Goal: Transaction & Acquisition: Purchase product/service

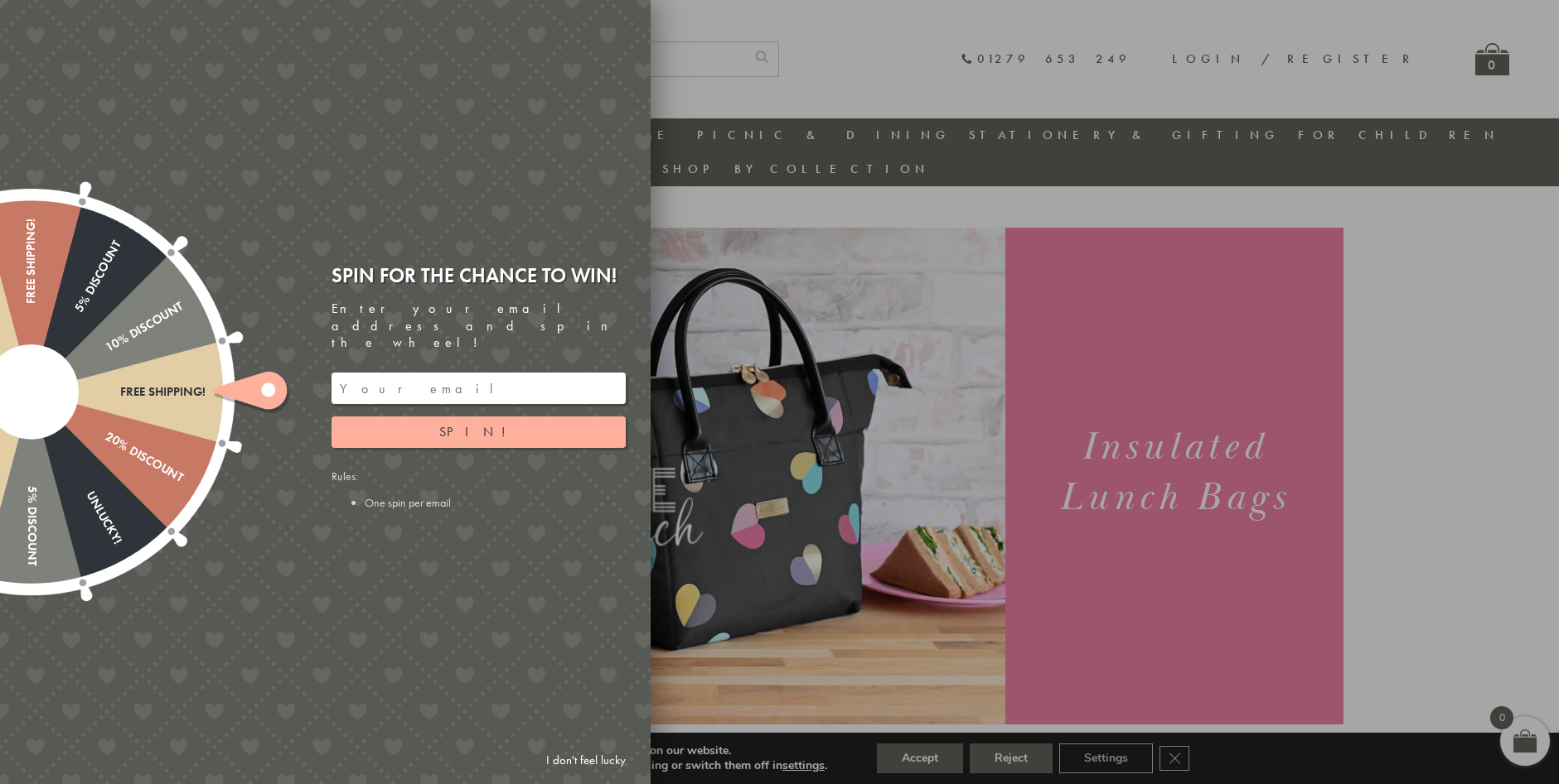
click at [426, 377] on input "email" at bounding box center [478, 388] width 294 height 31
click at [1118, 371] on div at bounding box center [779, 392] width 1559 height 784
click at [813, 60] on div at bounding box center [779, 392] width 1559 height 784
click at [1512, 574] on div at bounding box center [779, 392] width 1559 height 784
click at [1096, 542] on div at bounding box center [779, 392] width 1559 height 784
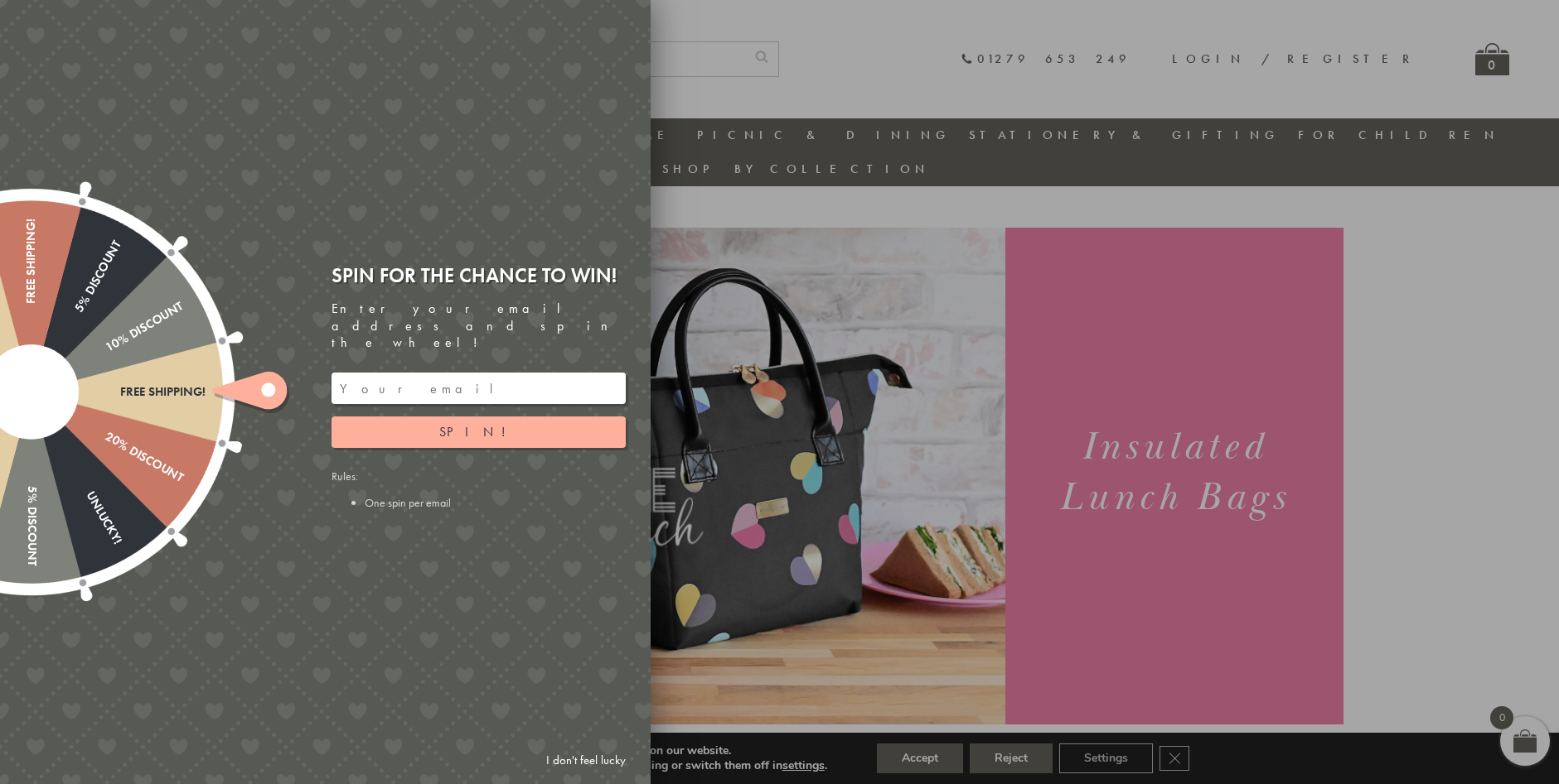
click at [1146, 450] on div at bounding box center [779, 392] width 1559 height 784
click at [430, 373] on input "email" at bounding box center [478, 388] width 294 height 31
click at [441, 422] on button "Spin!" at bounding box center [478, 432] width 294 height 31
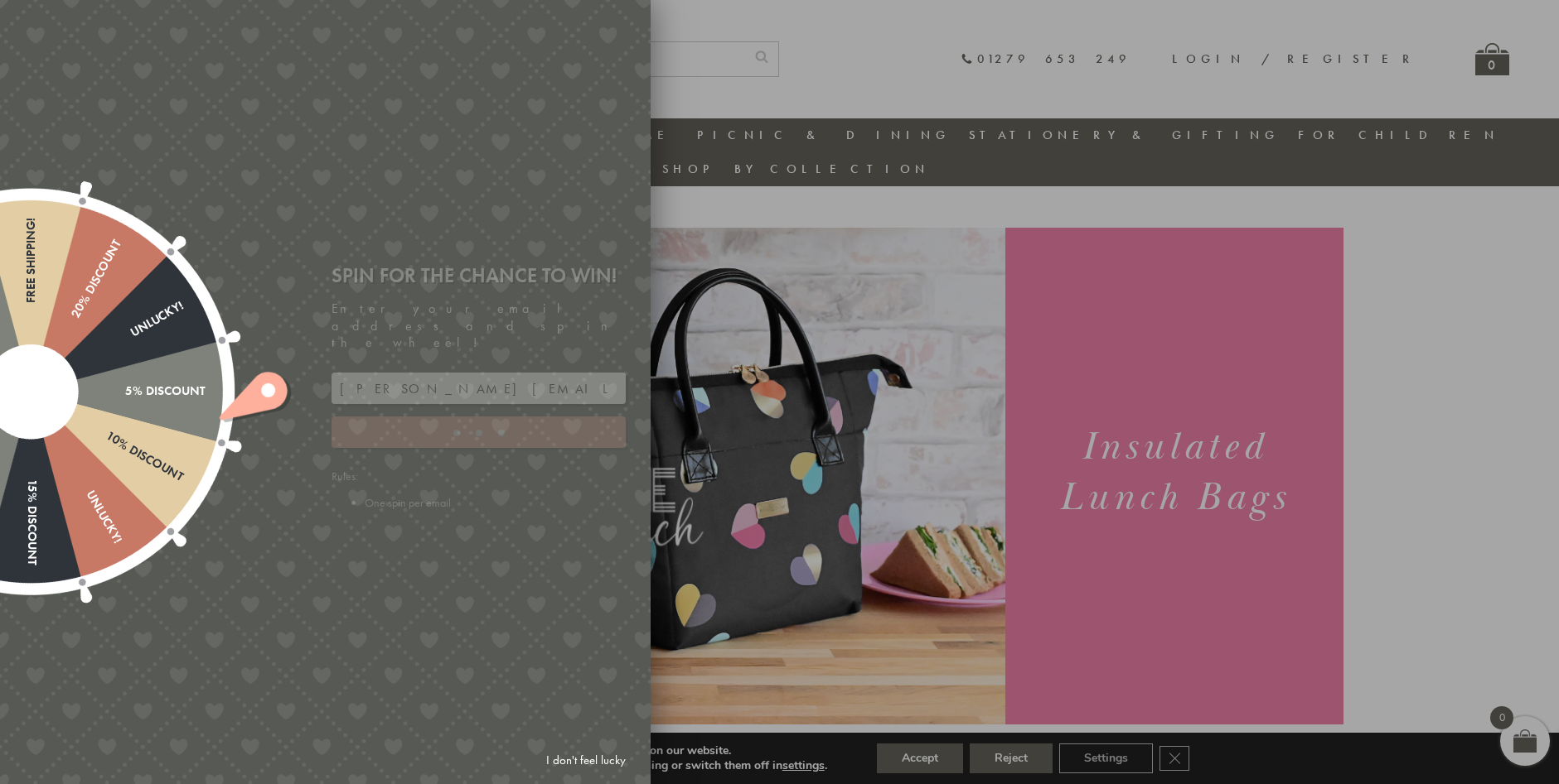
type input "886PH4TT"
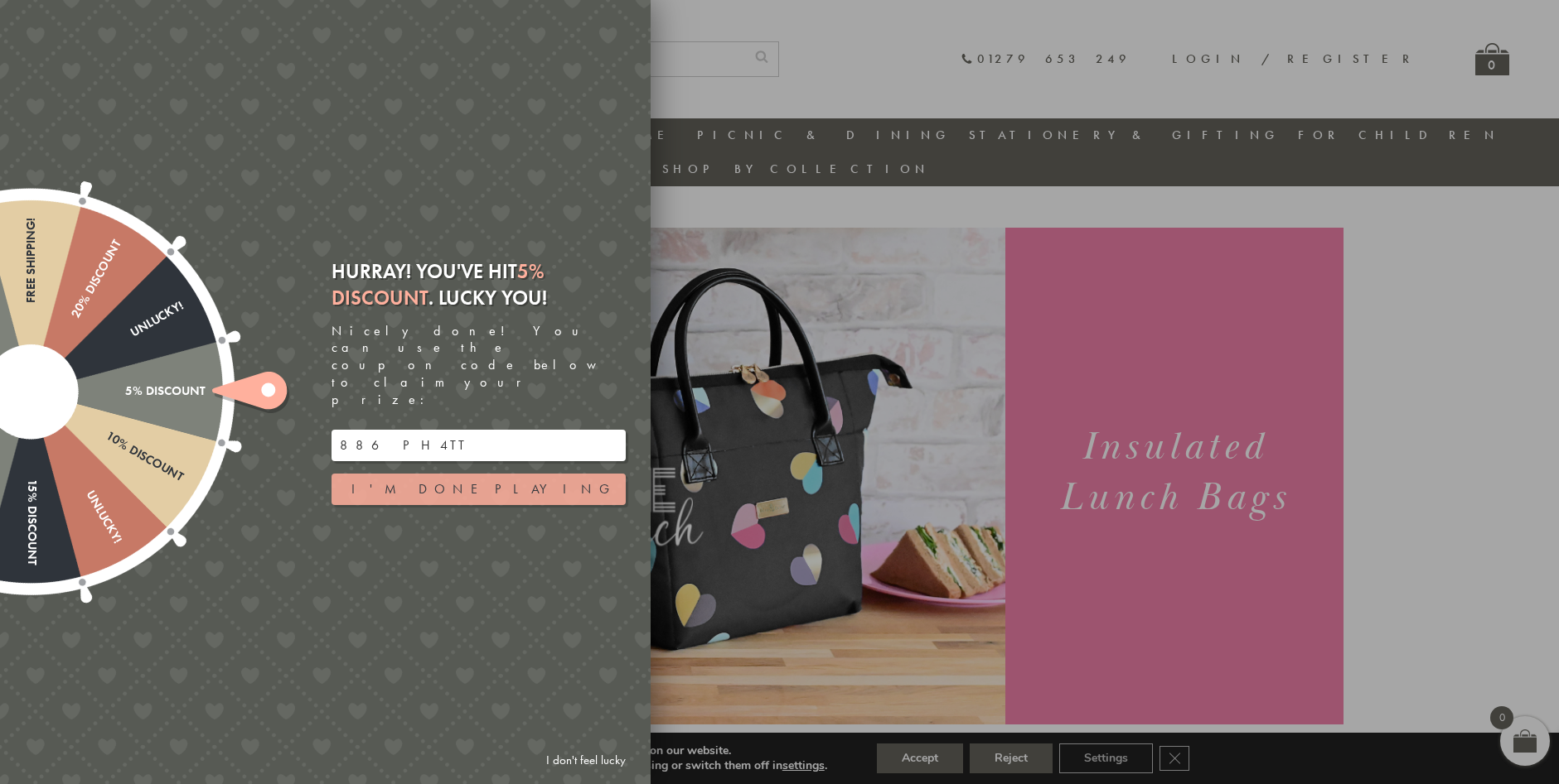
click at [461, 474] on button "I'm done playing" at bounding box center [478, 489] width 294 height 31
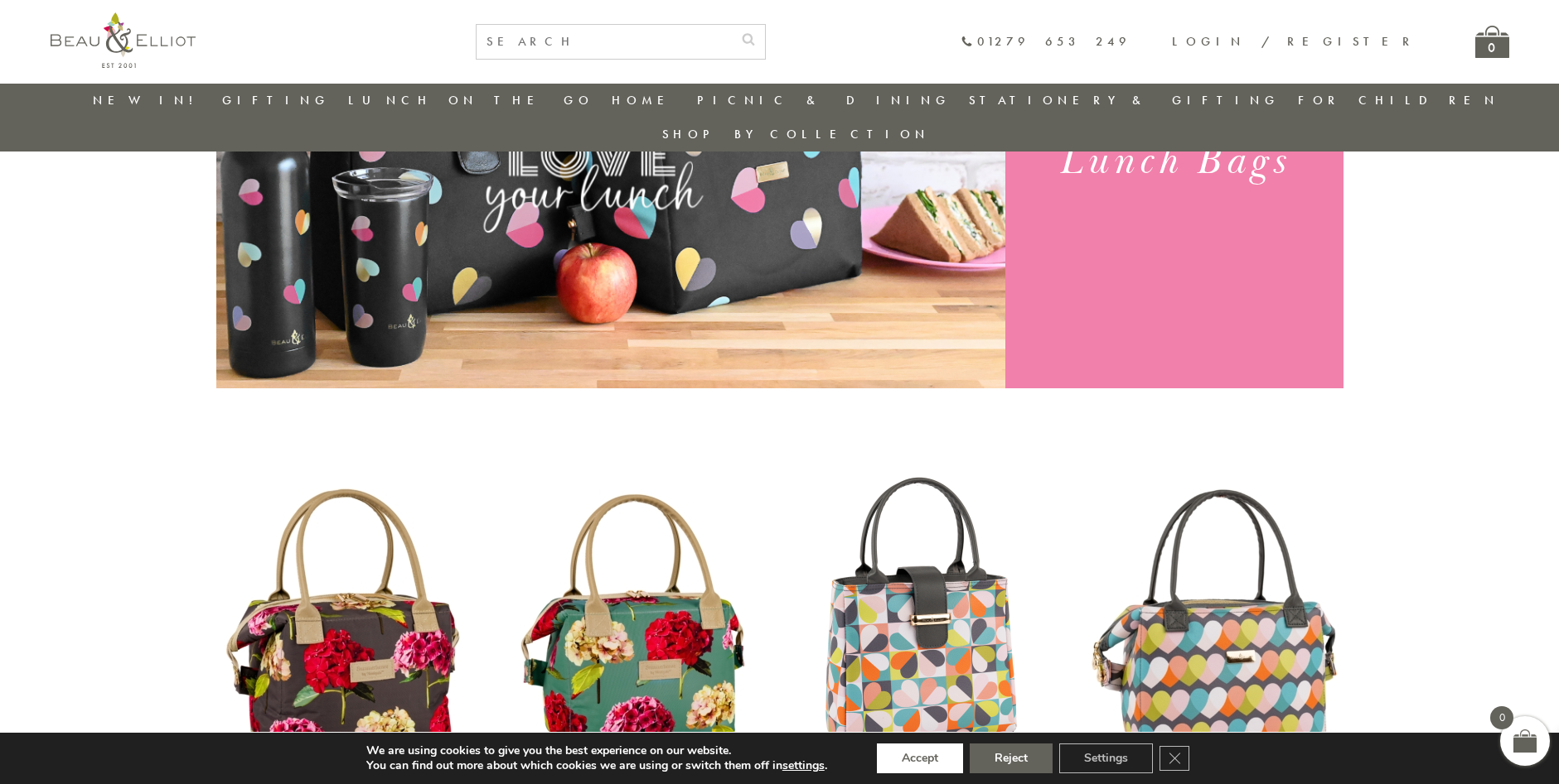
scroll to position [299, 0]
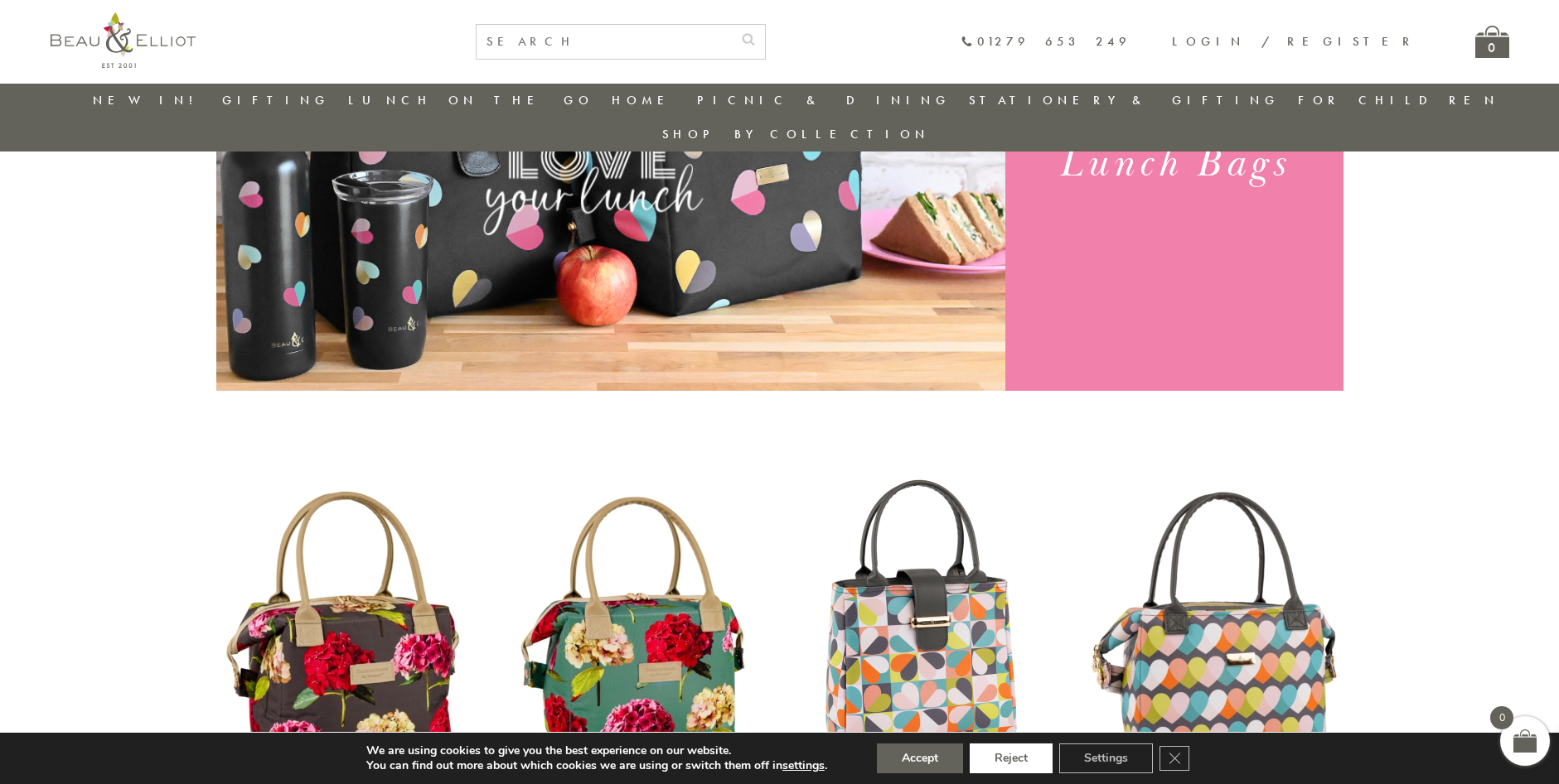
click at [1014, 763] on button "Reject" at bounding box center [1010, 759] width 83 height 30
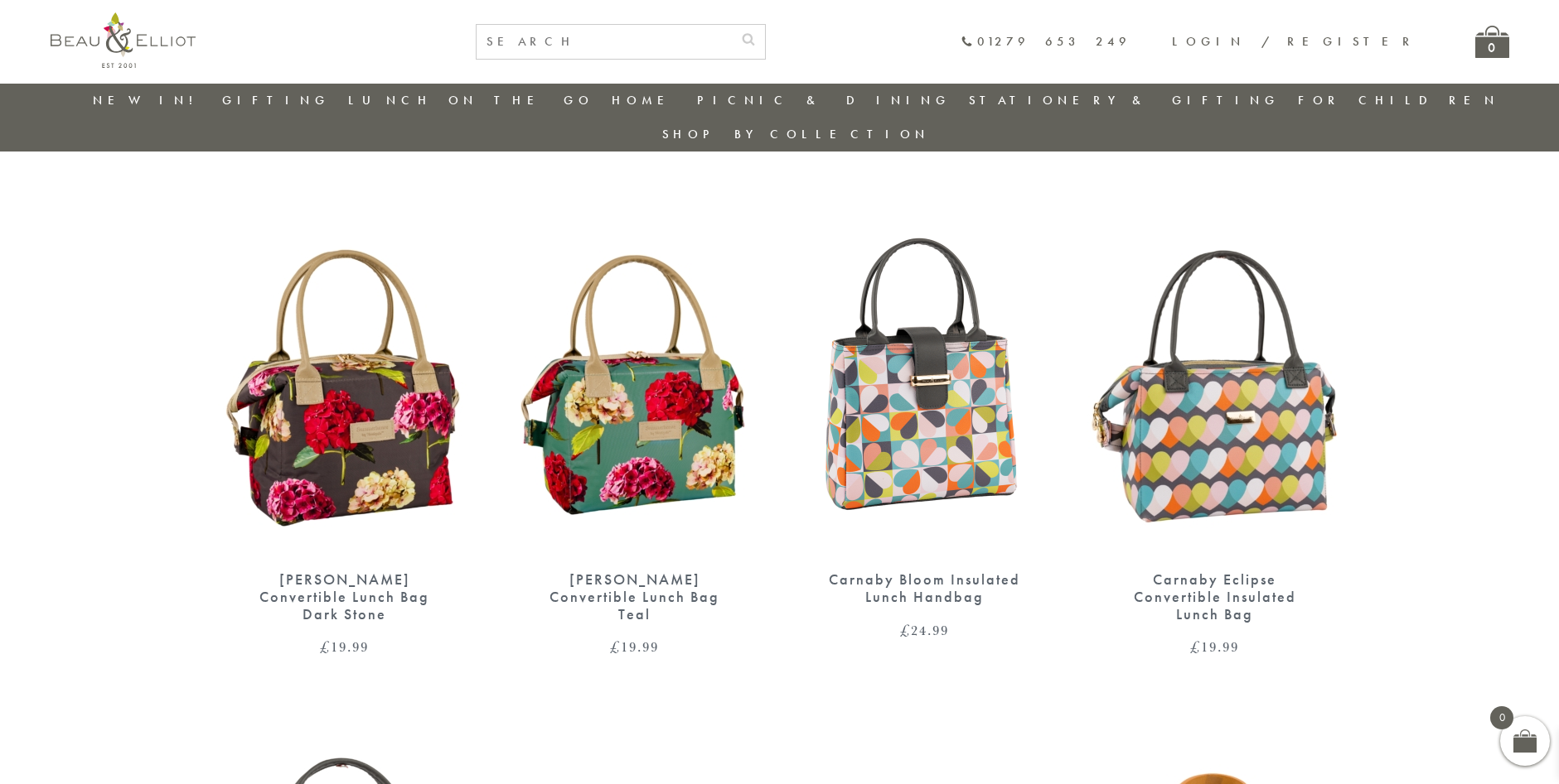
scroll to position [548, 0]
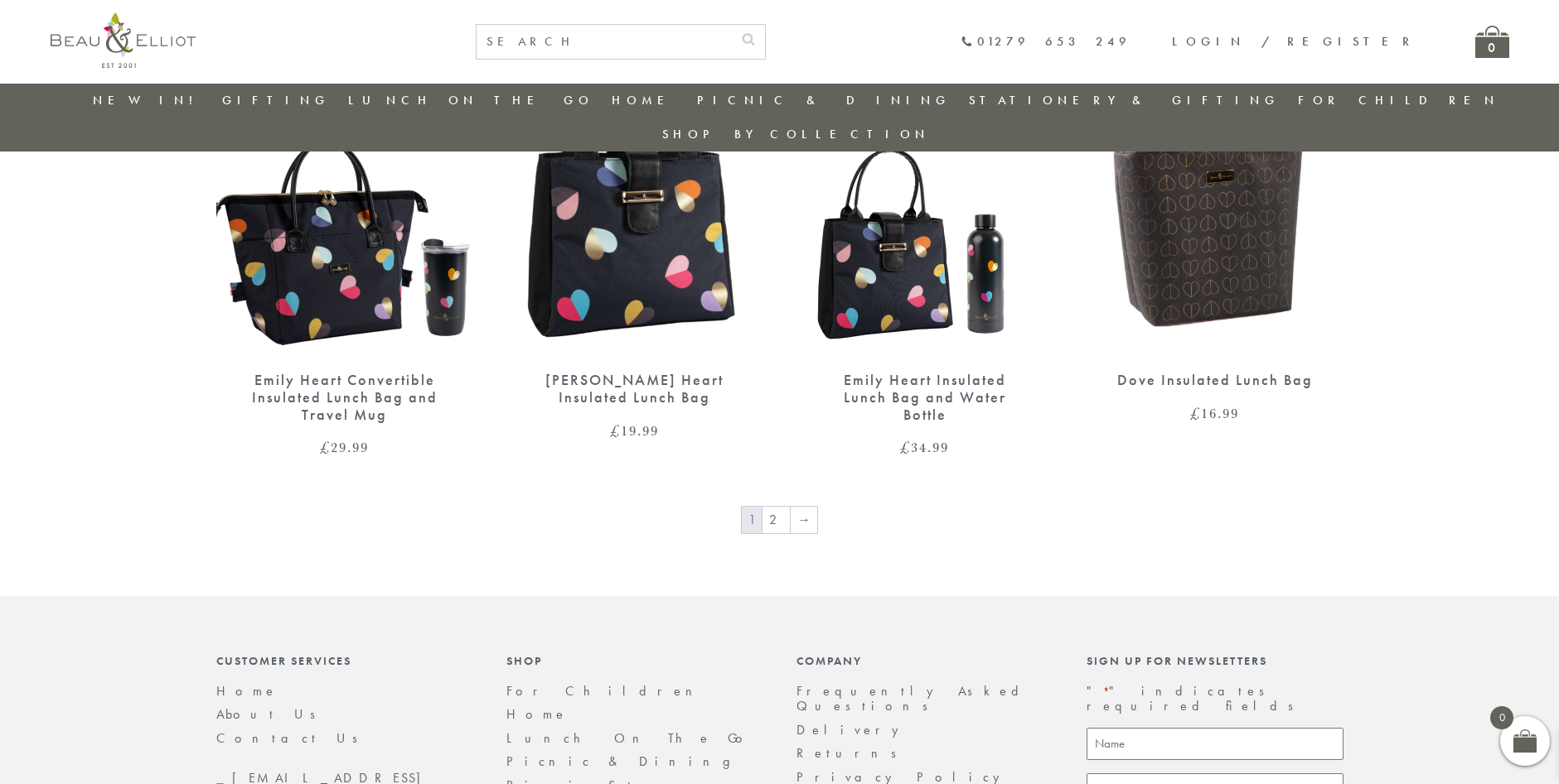
scroll to position [2839, 0]
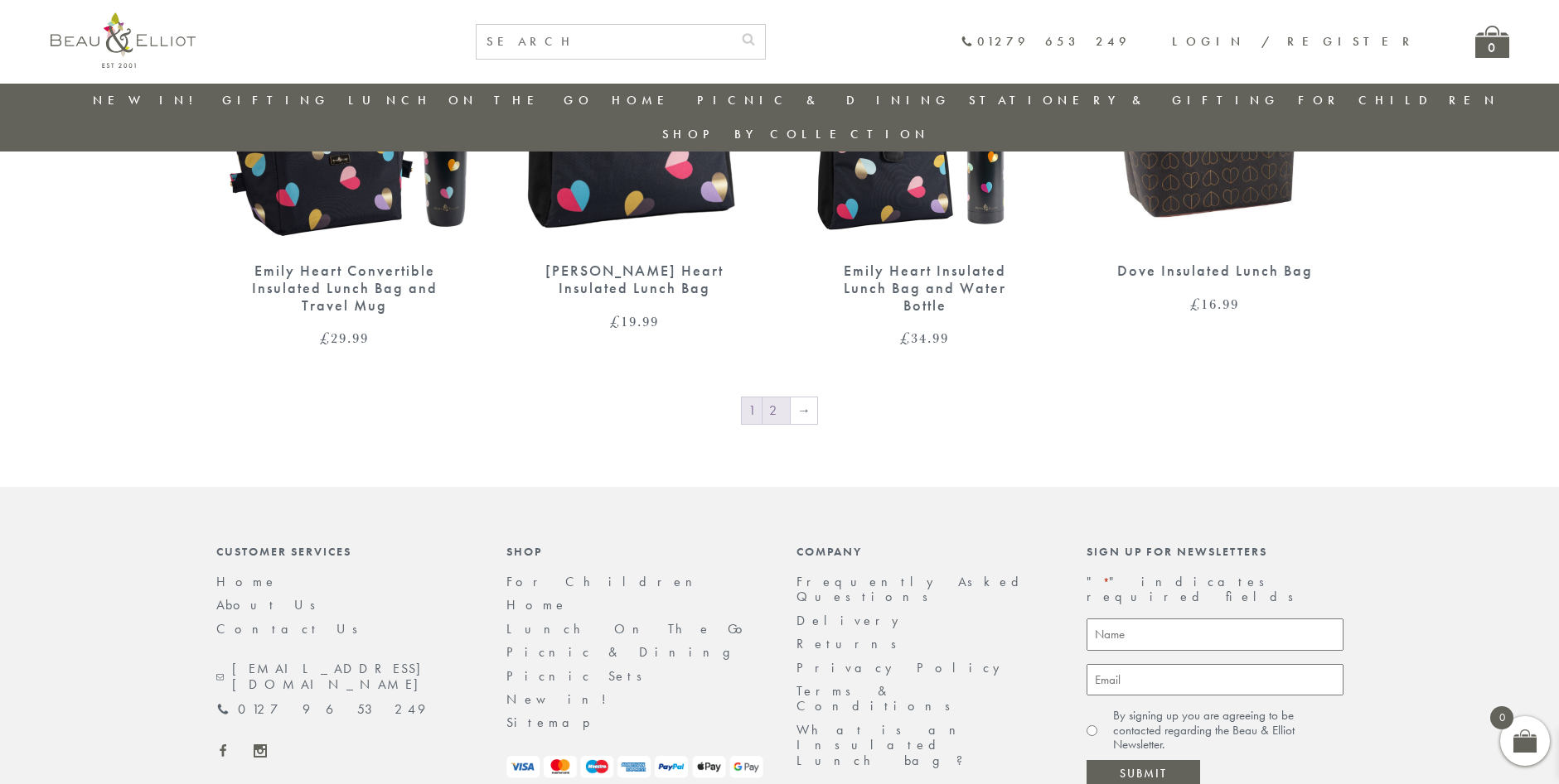
click at [780, 398] on link "2" at bounding box center [776, 411] width 28 height 27
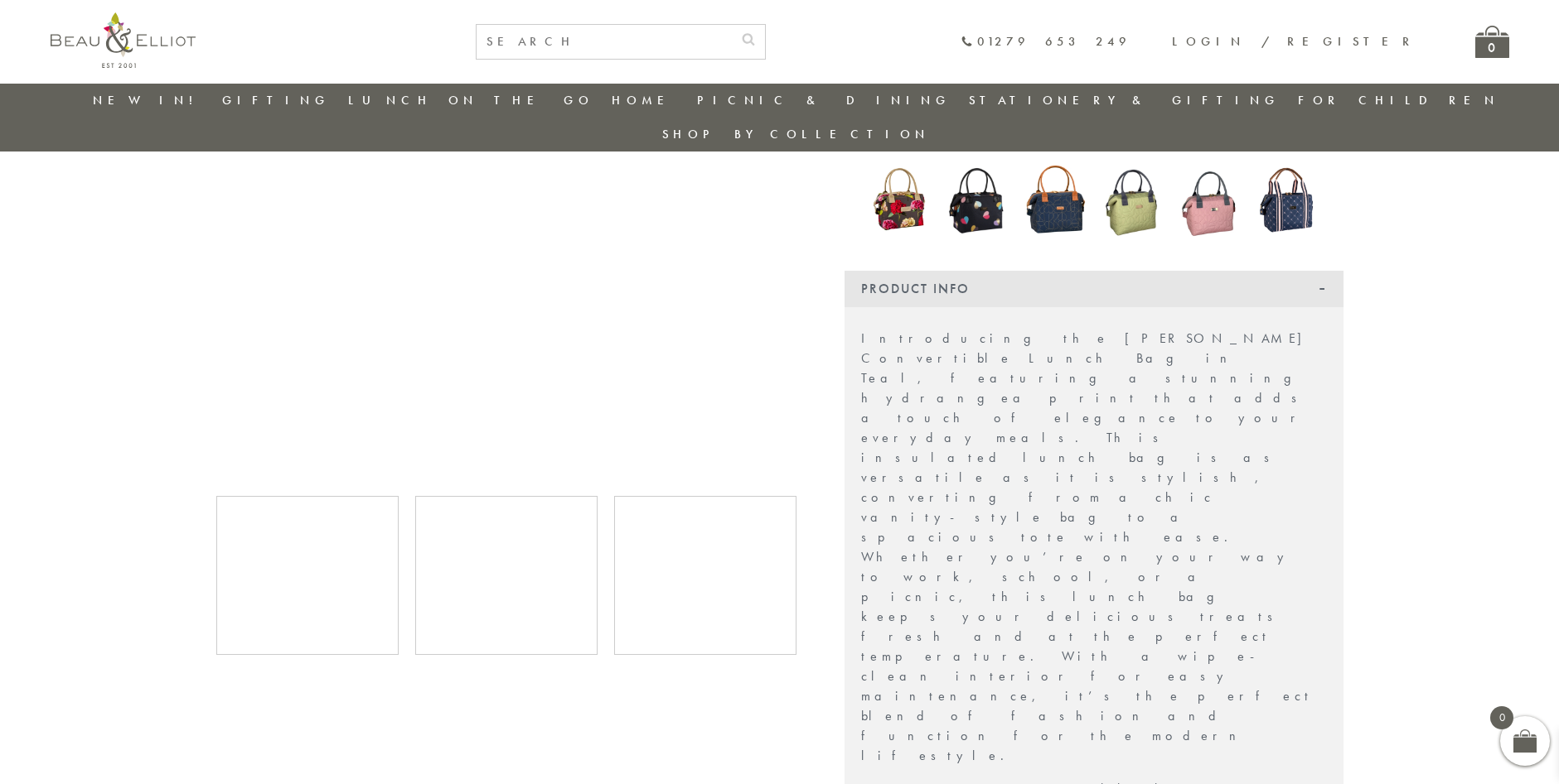
scroll to position [214, 0]
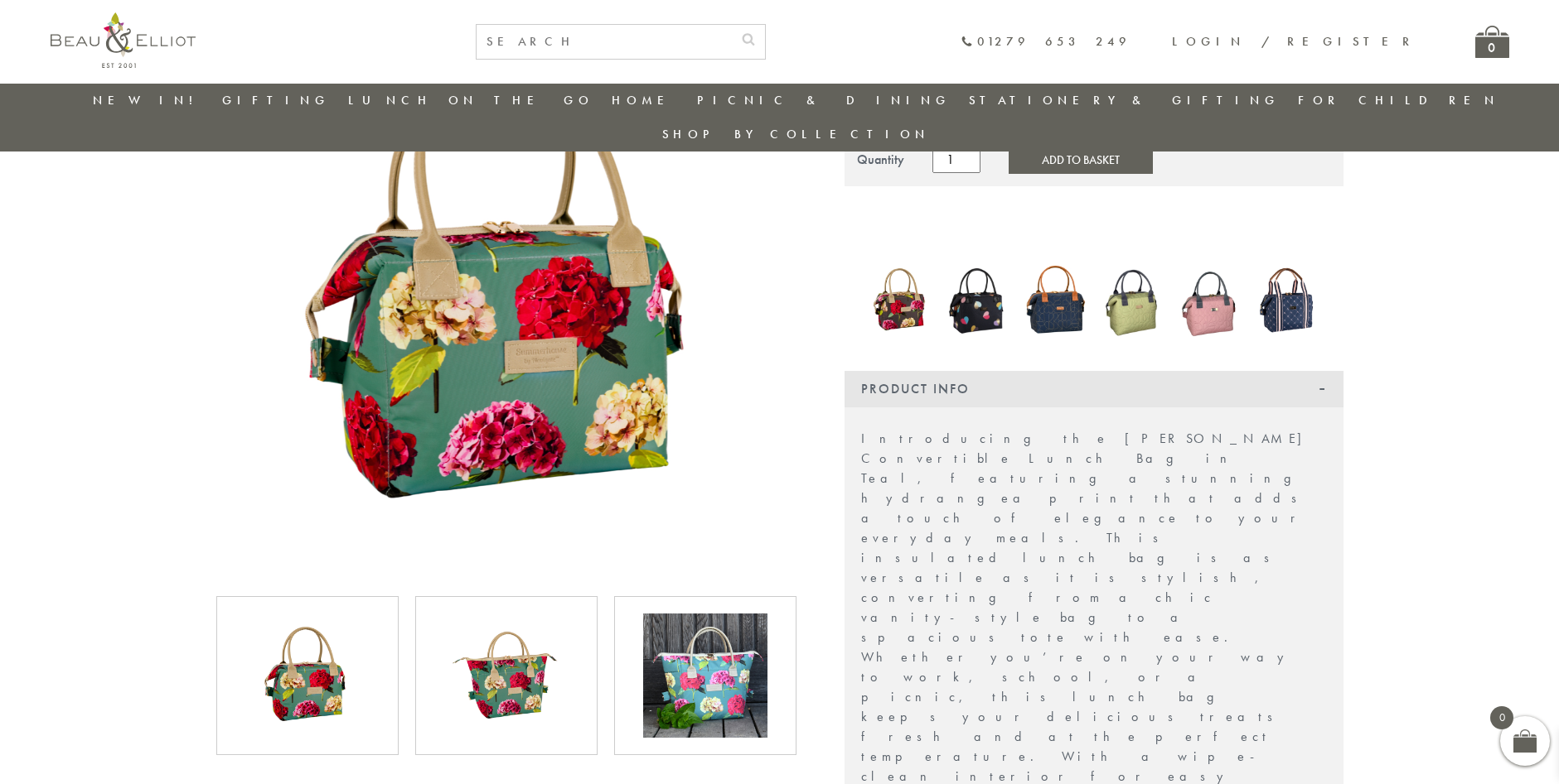
click at [972, 273] on img at bounding box center [976, 299] width 61 height 83
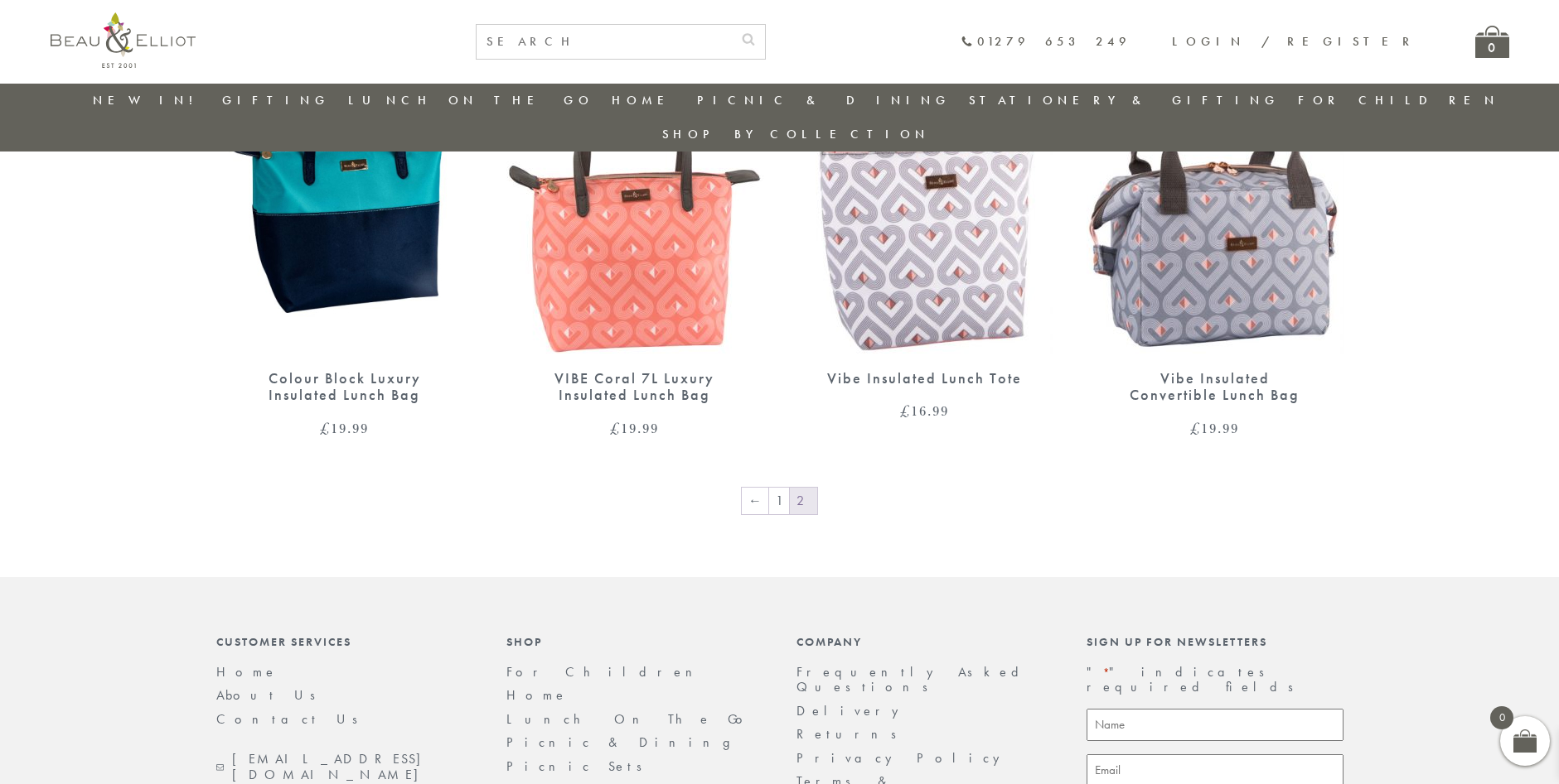
scroll to position [1239, 0]
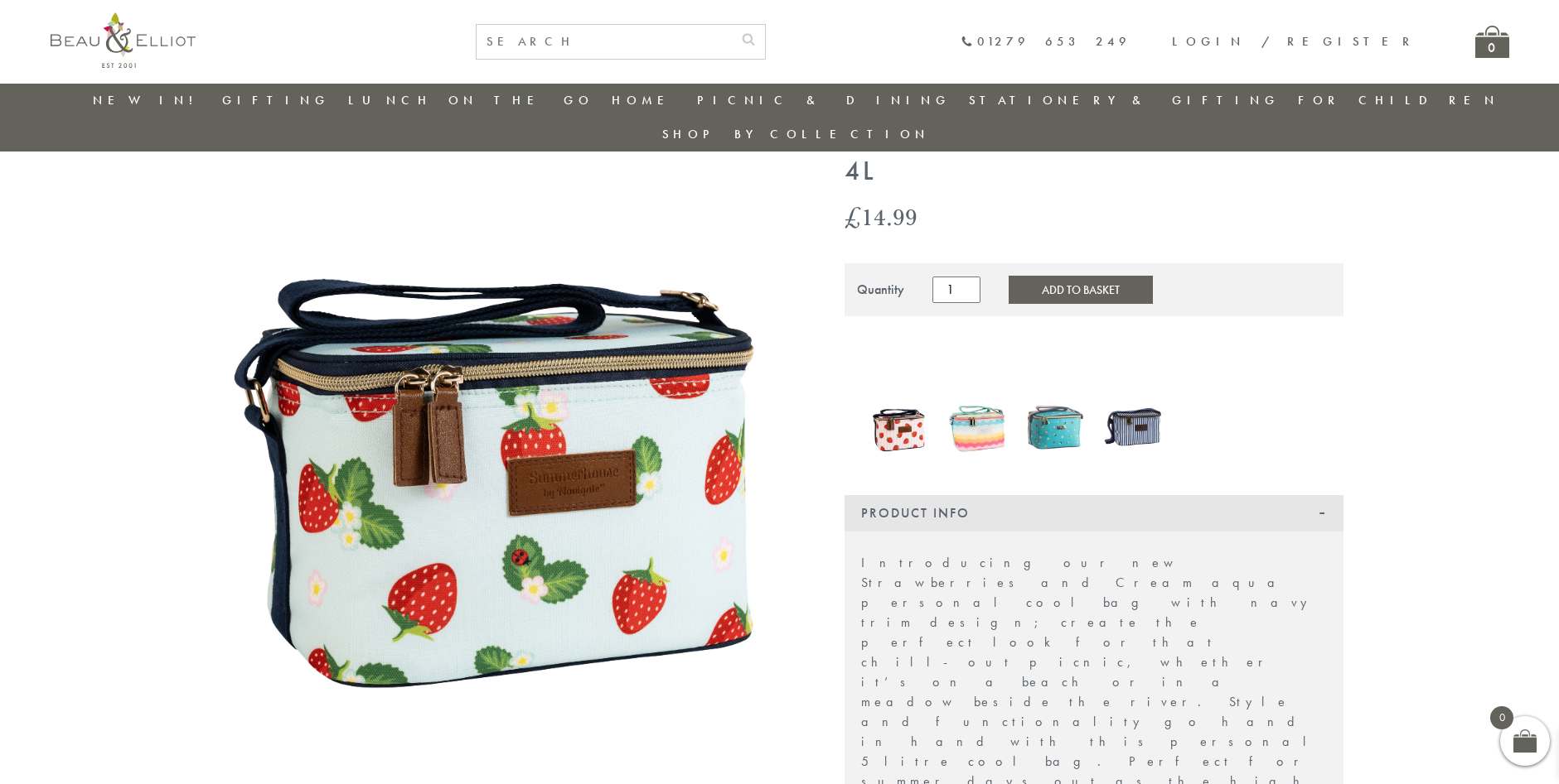
scroll to position [48, 0]
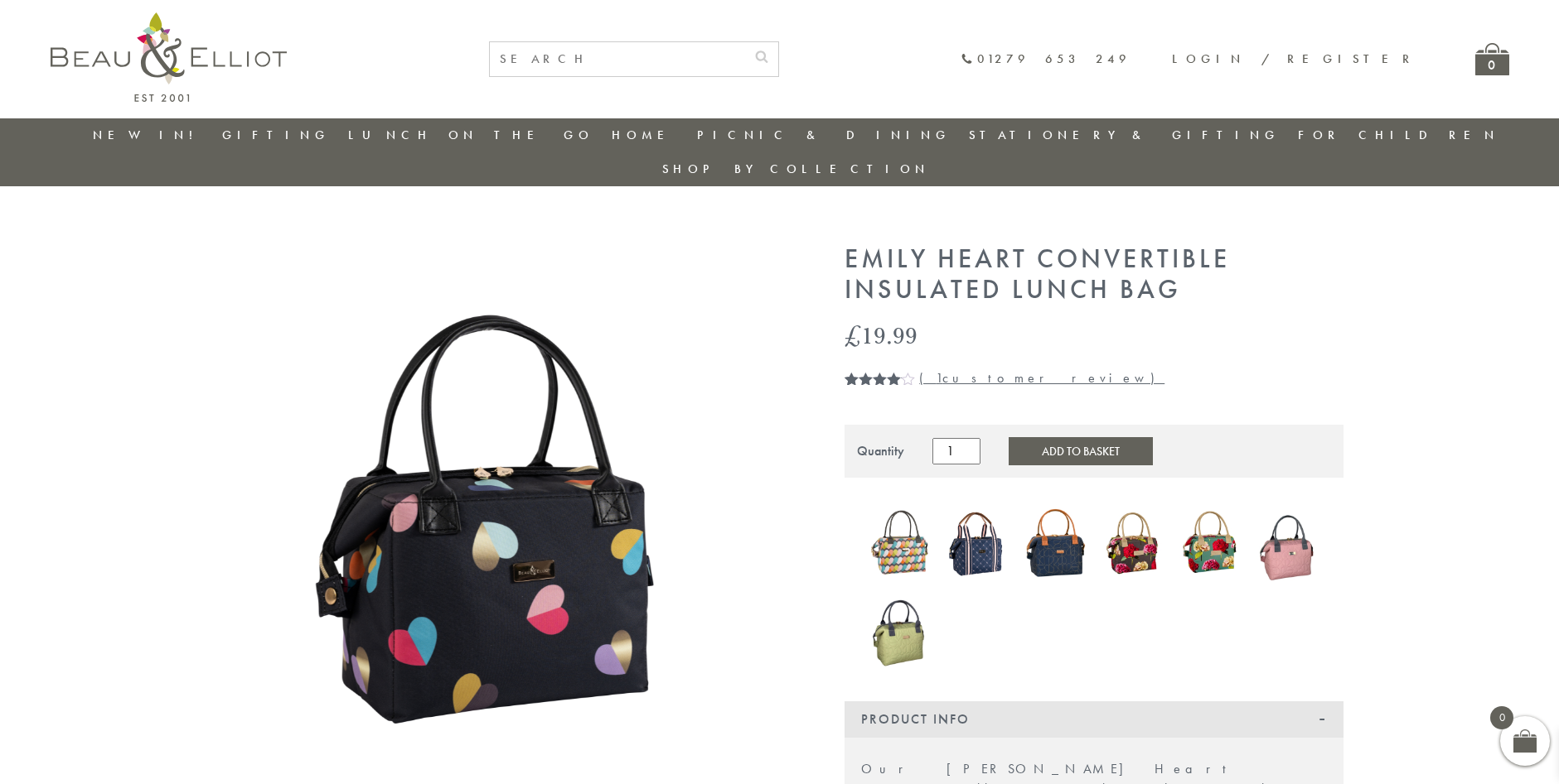
click at [896, 610] on img at bounding box center [899, 630] width 61 height 84
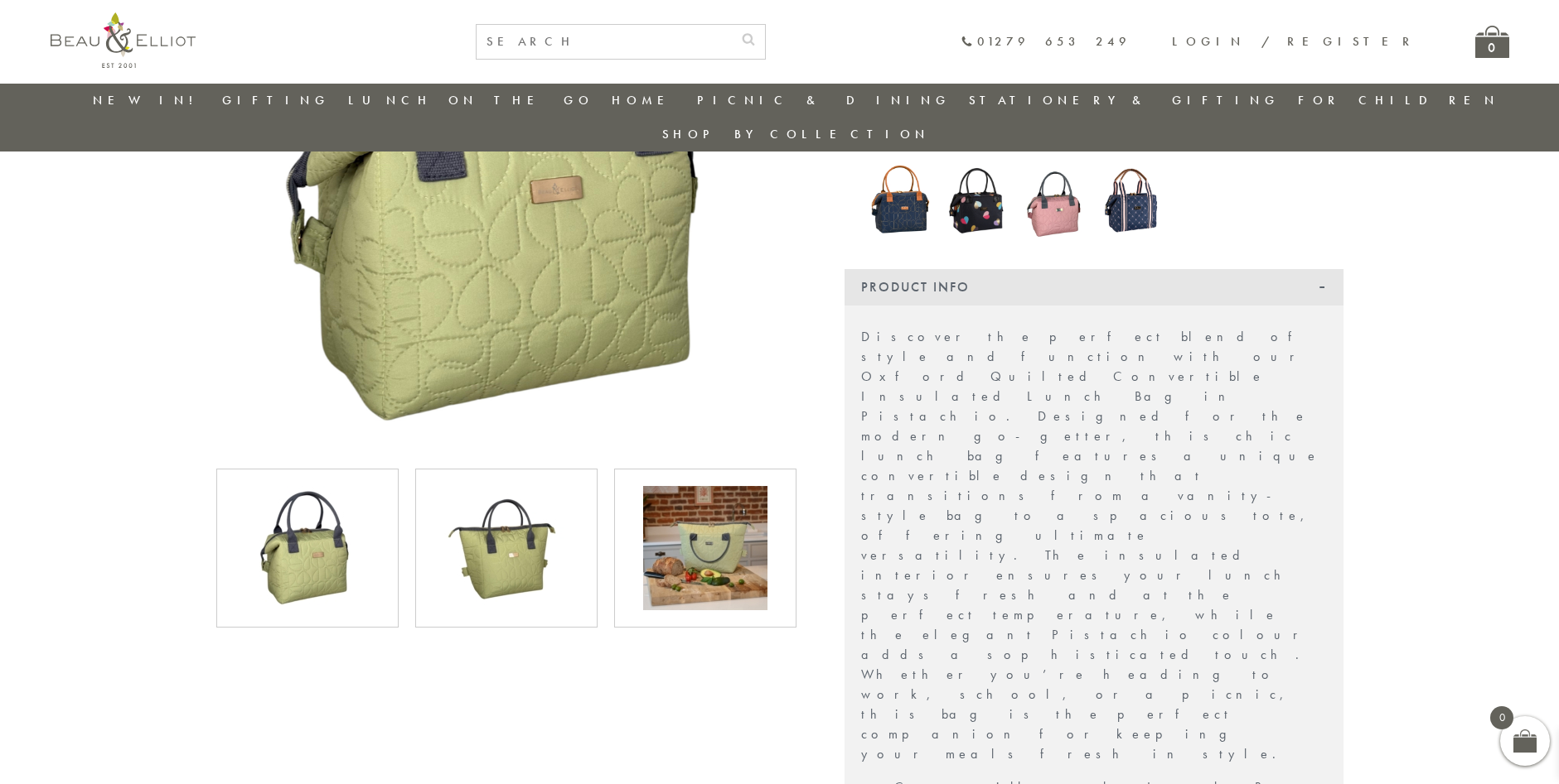
scroll to position [379, 0]
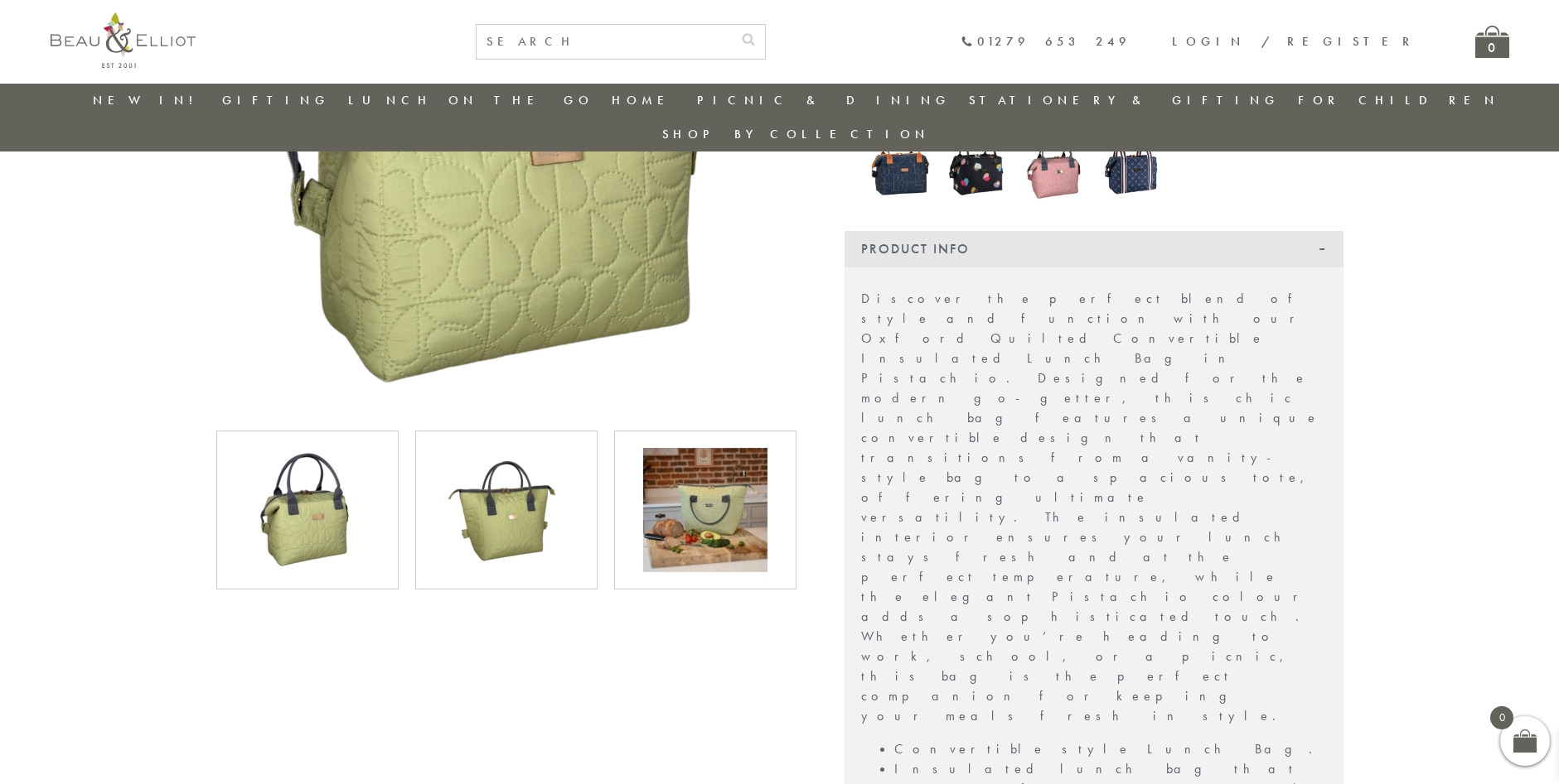
click at [527, 499] on img at bounding box center [506, 511] width 124 height 124
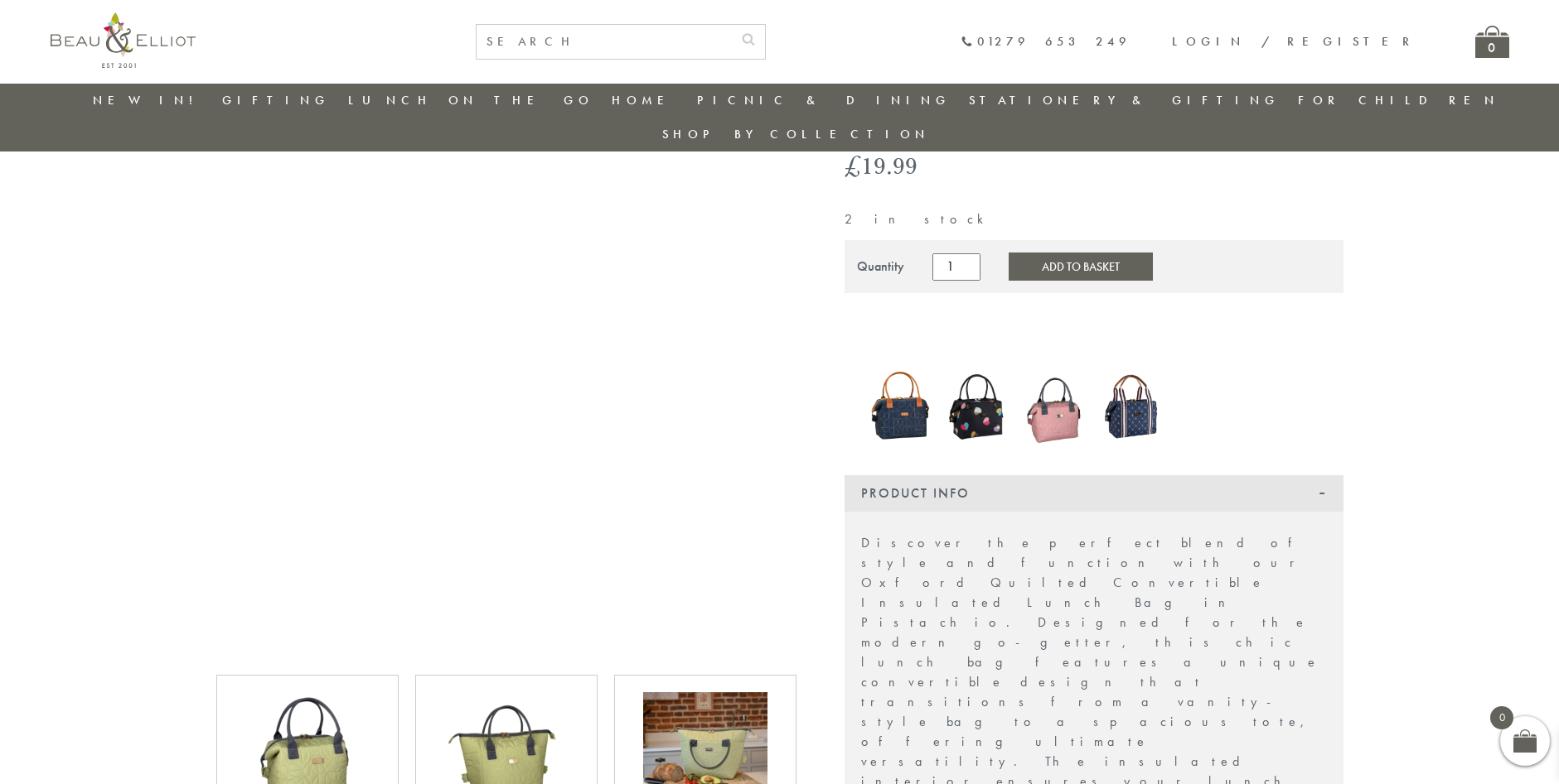
scroll to position [131, 0]
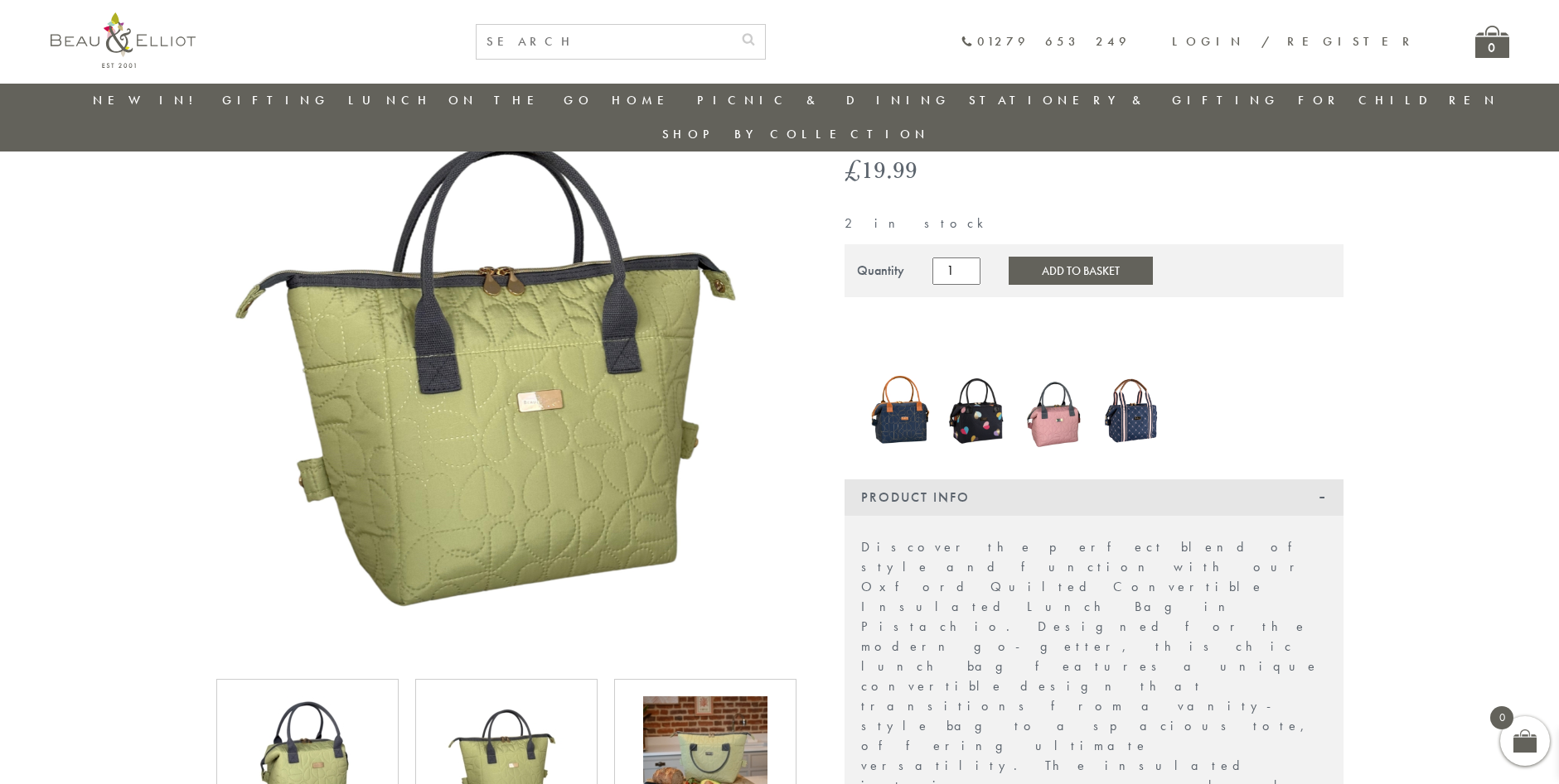
click at [713, 733] on img at bounding box center [705, 758] width 124 height 124
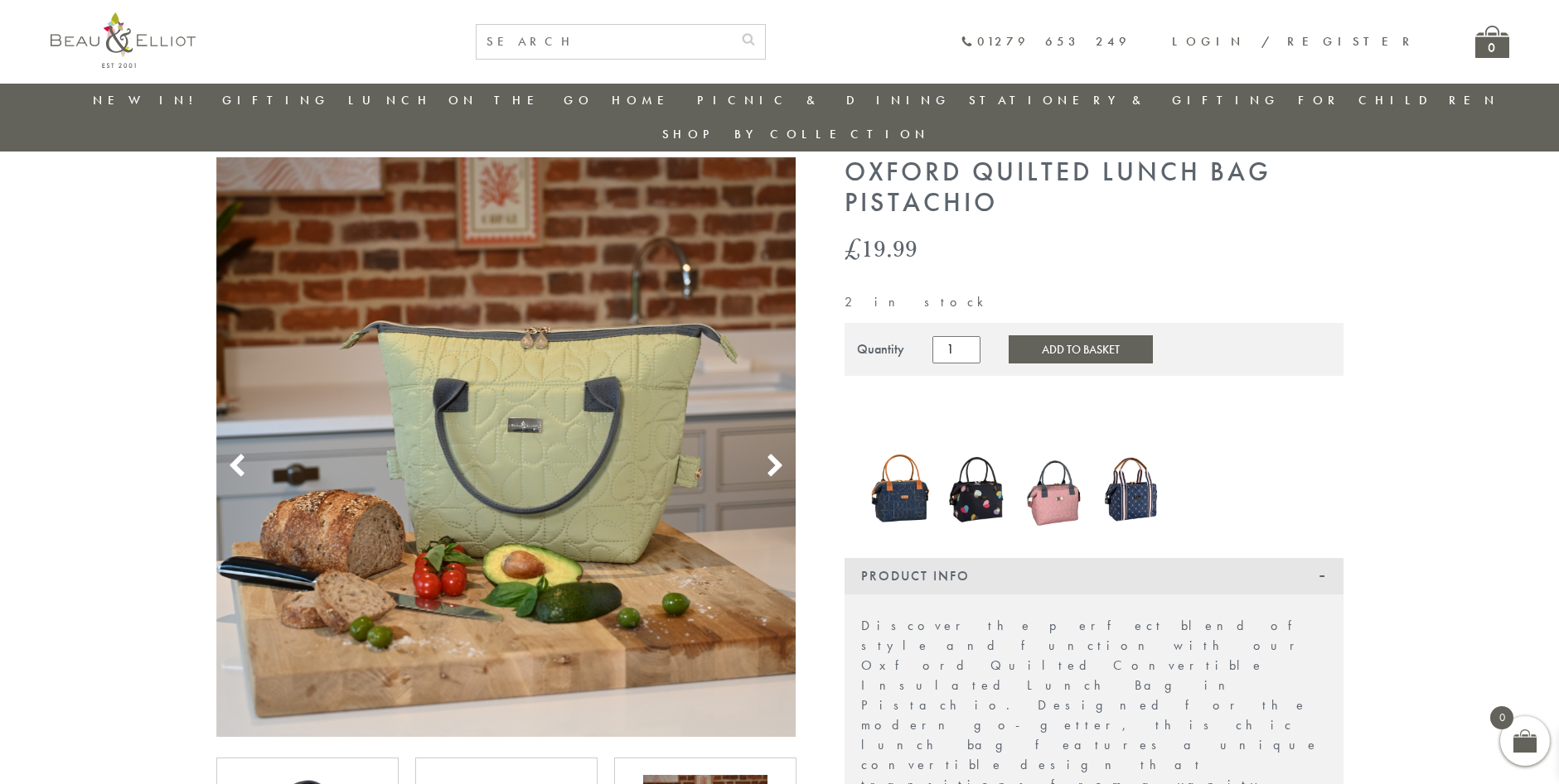
scroll to position [48, 0]
